Goal: Transaction & Acquisition: Purchase product/service

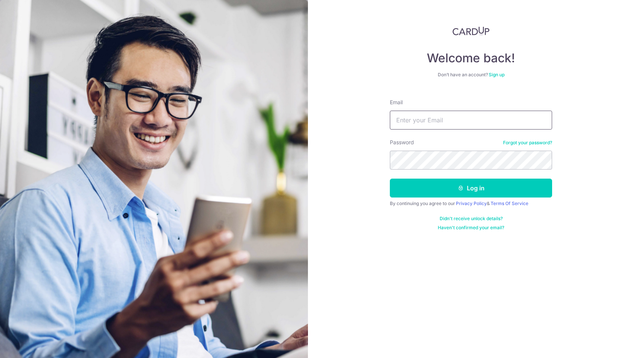
type input "Iquicktestsg@gmail.com"
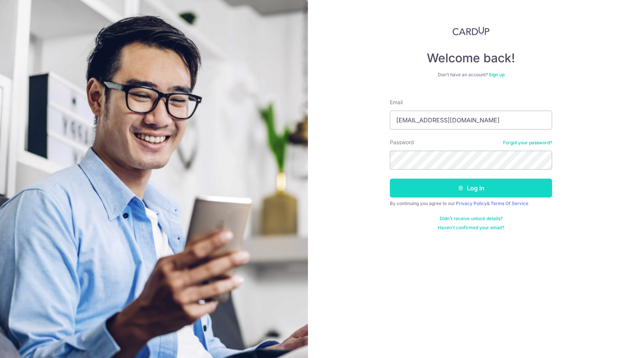
click at [471, 185] on button "Log in" at bounding box center [471, 188] width 162 height 19
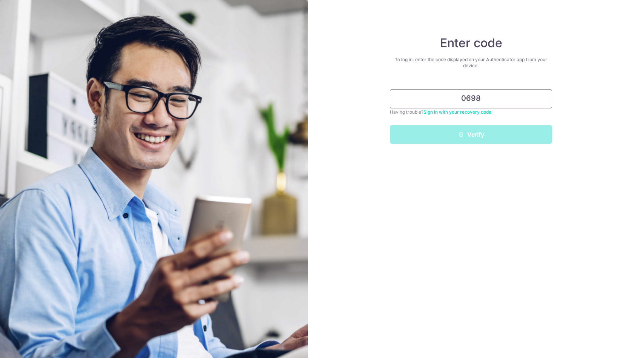
type input "069805"
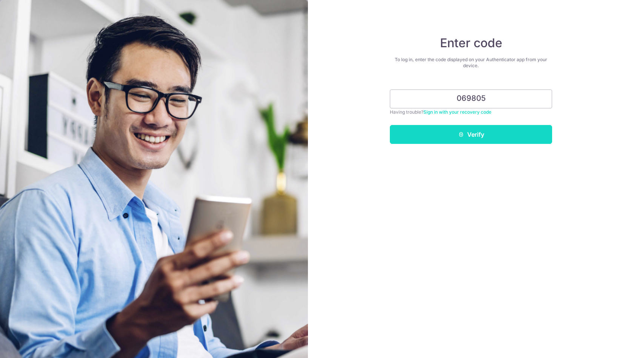
click at [453, 131] on button "Verify" at bounding box center [471, 134] width 162 height 19
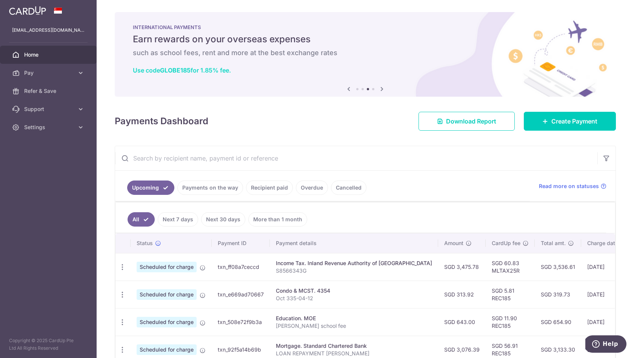
click at [197, 70] on link "Use code GLOBE185 for 1.85% fee." at bounding box center [182, 70] width 98 height 8
click at [58, 72] on span "Pay" at bounding box center [49, 73] width 50 height 8
click at [58, 92] on span "Payments" at bounding box center [49, 91] width 50 height 8
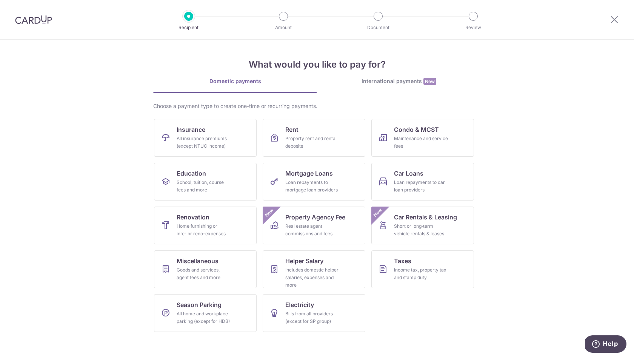
click at [391, 83] on div "International payments New" at bounding box center [399, 81] width 164 height 8
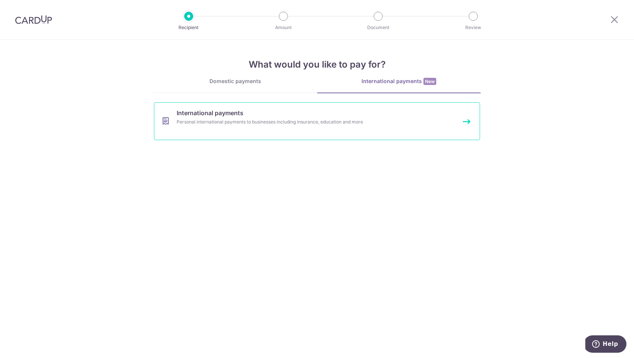
click at [315, 117] on link "International payments Personal international payments to businesses including …" at bounding box center [317, 121] width 326 height 38
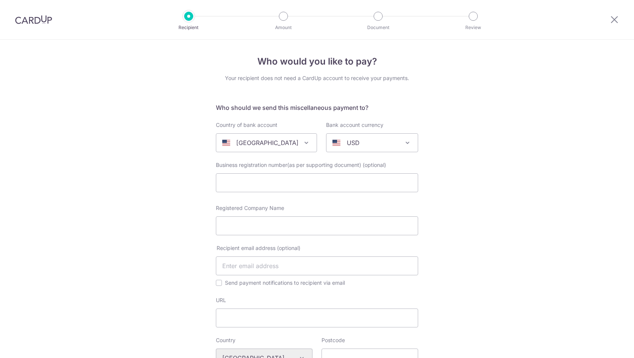
select select
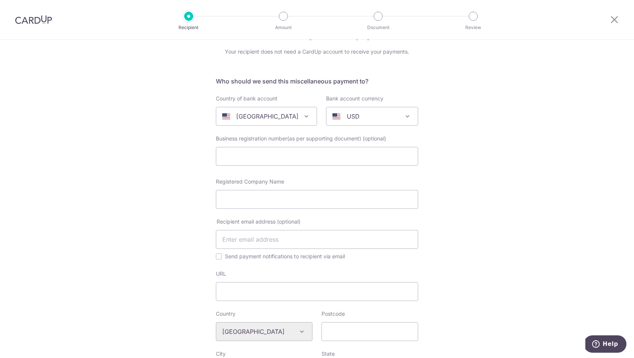
scroll to position [34, 0]
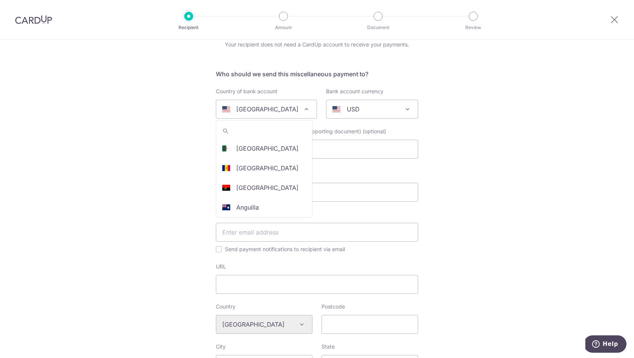
click at [299, 113] on span "United States" at bounding box center [266, 109] width 101 height 19
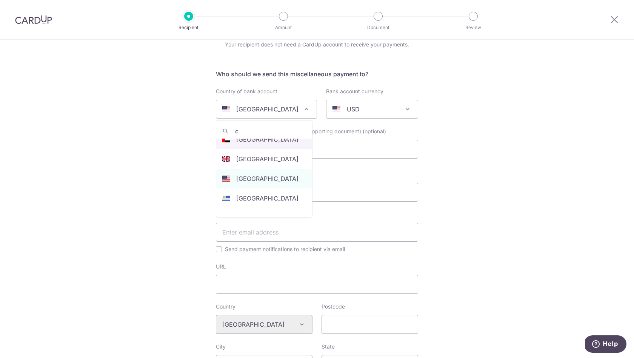
scroll to position [0, 0]
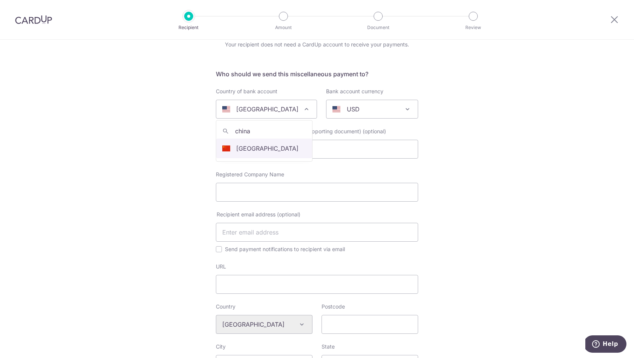
type input "china"
click at [262, 146] on input "text" at bounding box center [317, 149] width 202 height 19
select select "48"
select select "China"
select select
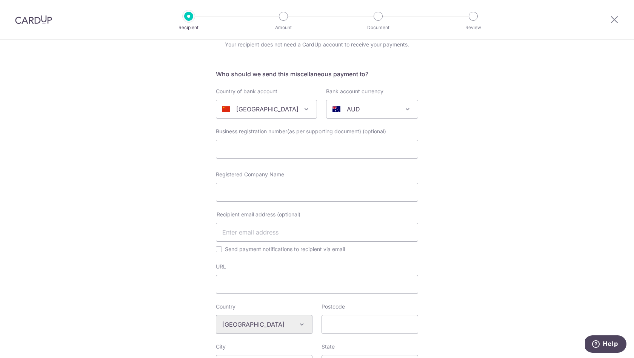
click at [356, 112] on div "AUD" at bounding box center [366, 109] width 67 height 9
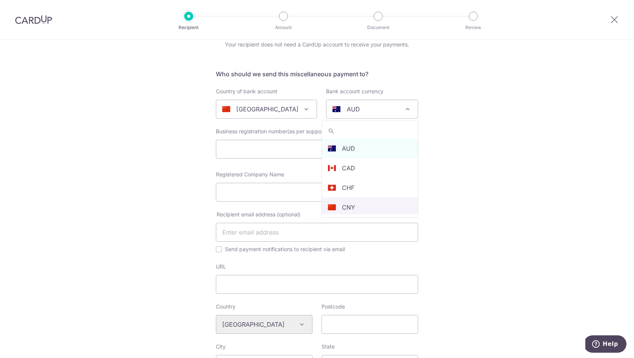
select select "13"
